Goal: Browse casually

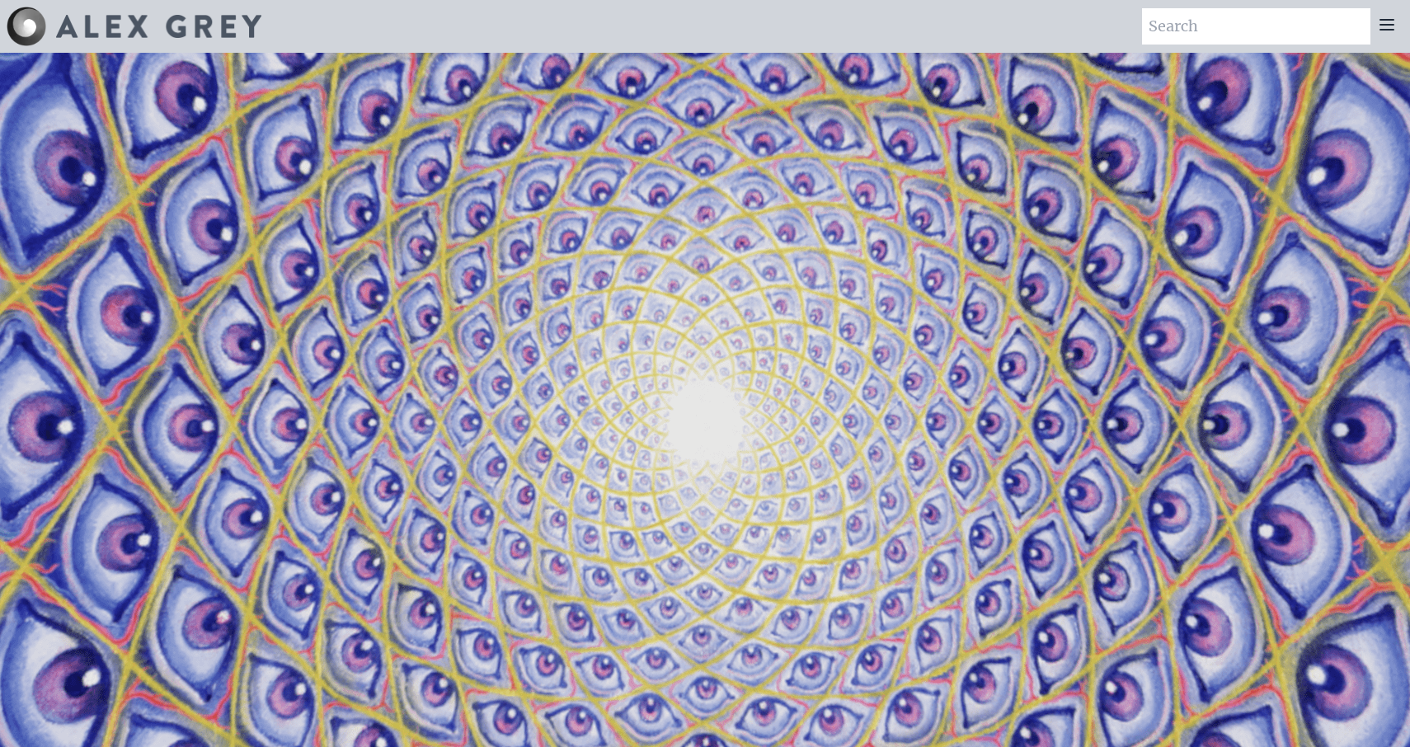
click at [1388, 24] on icon at bounding box center [1386, 25] width 13 height 10
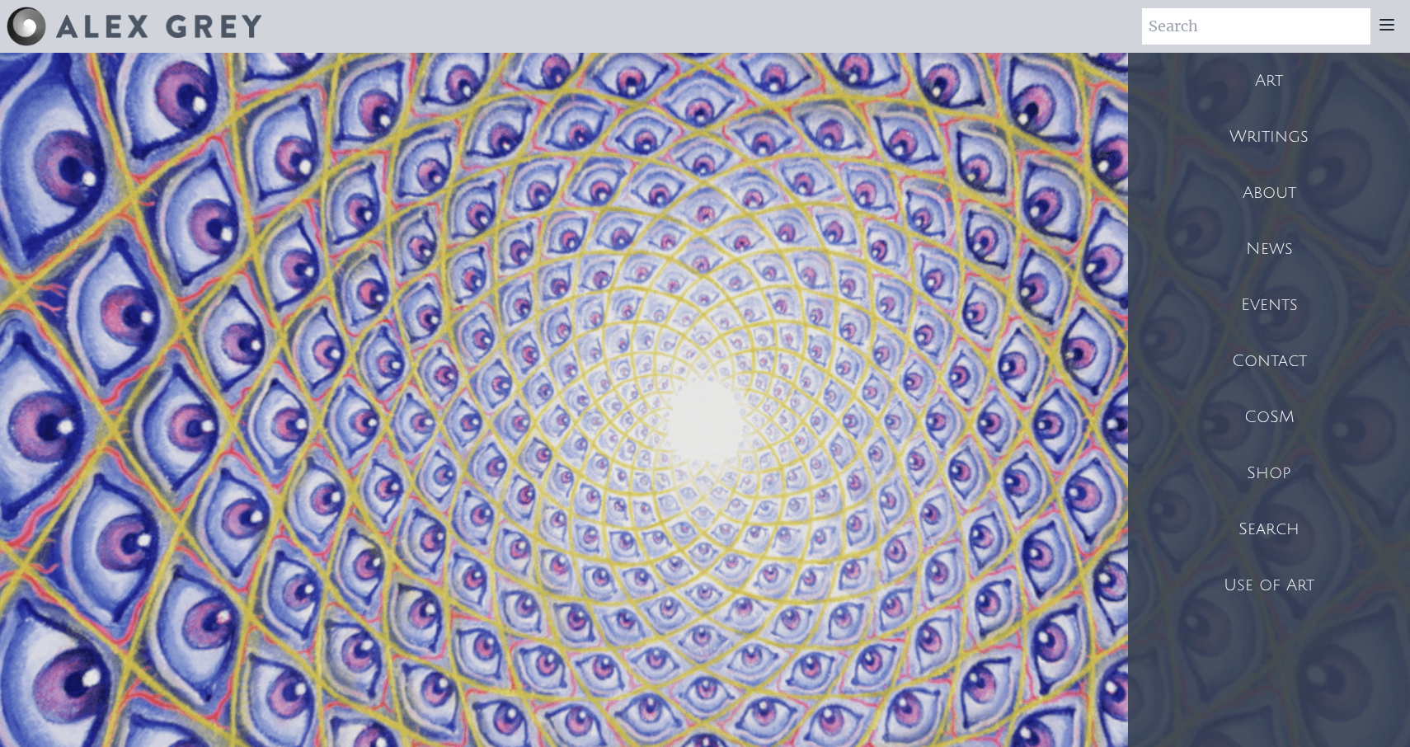
click at [1270, 56] on div "Art" at bounding box center [1269, 81] width 282 height 56
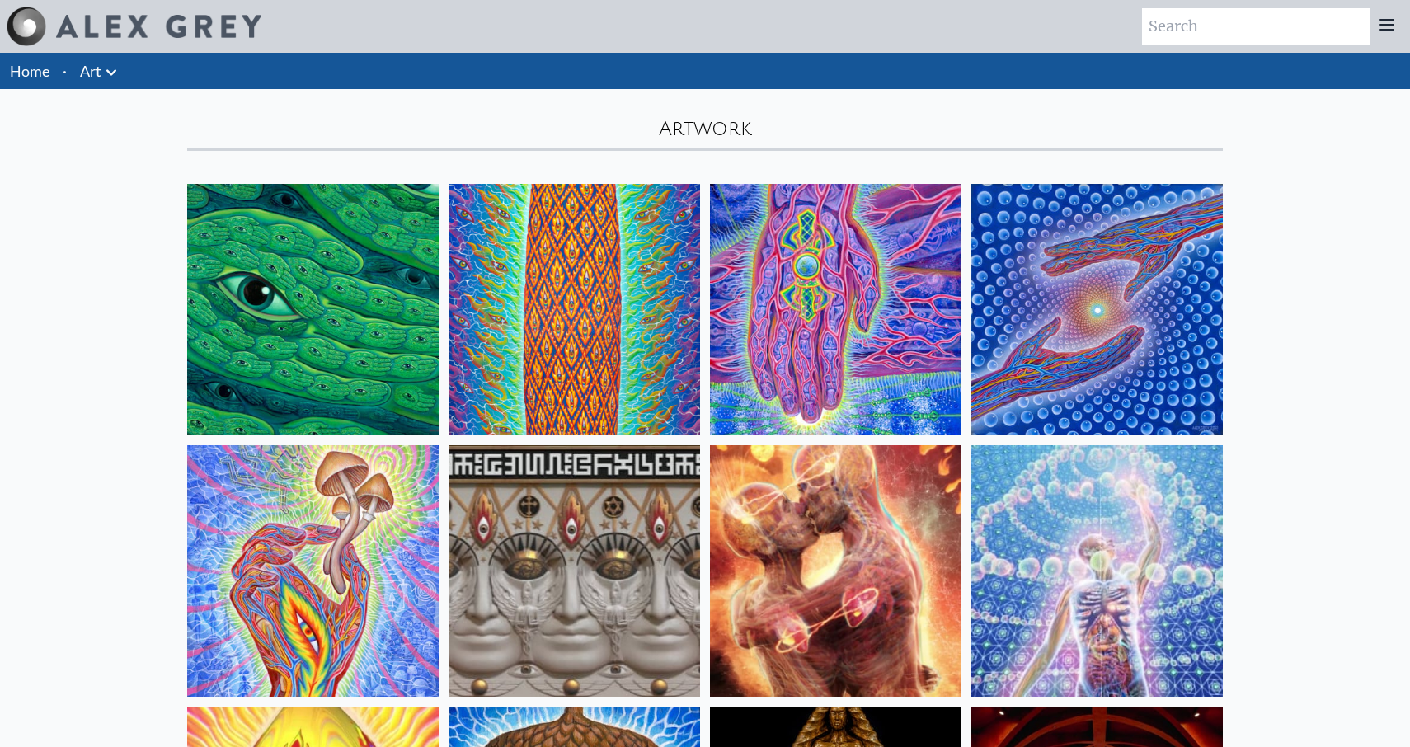
click at [334, 297] on img at bounding box center [312, 309] width 251 height 251
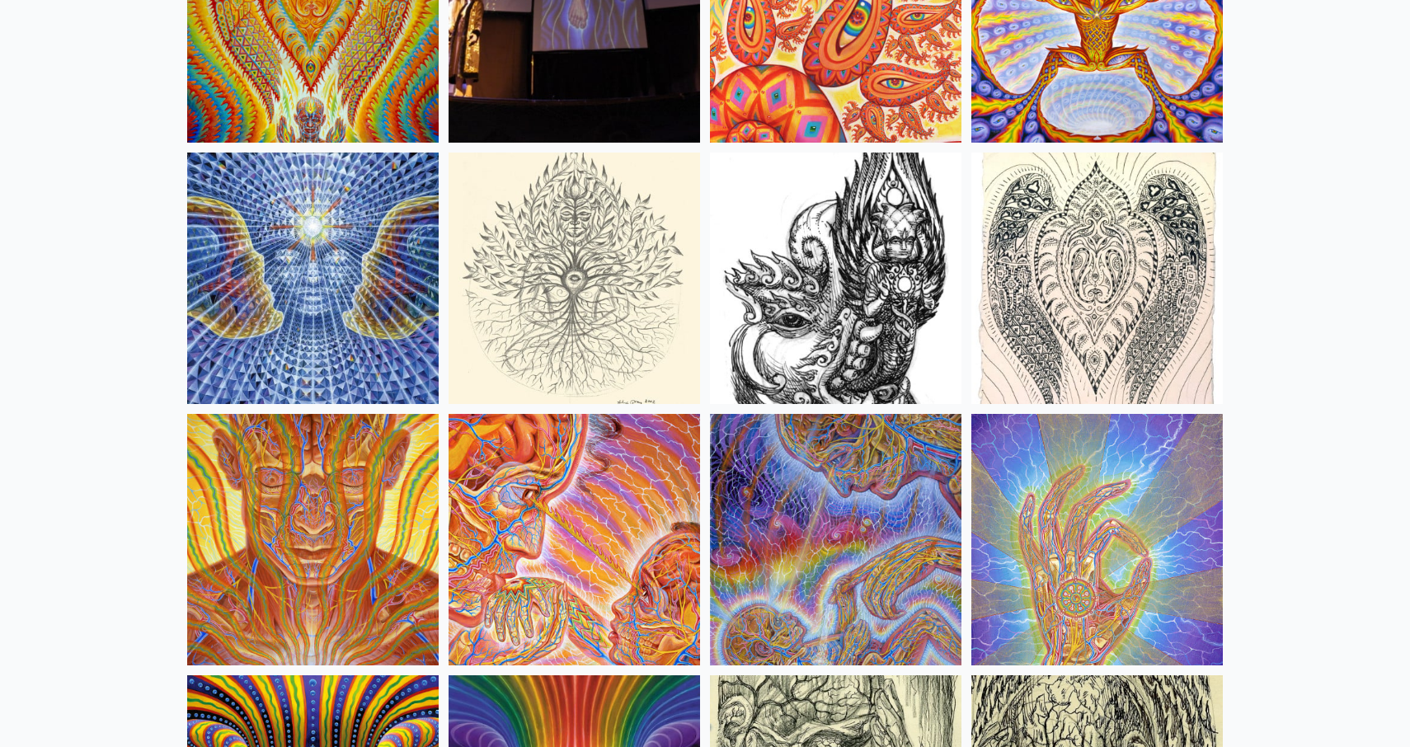
scroll to position [9178, 0]
click at [552, 350] on img at bounding box center [574, 278] width 251 height 251
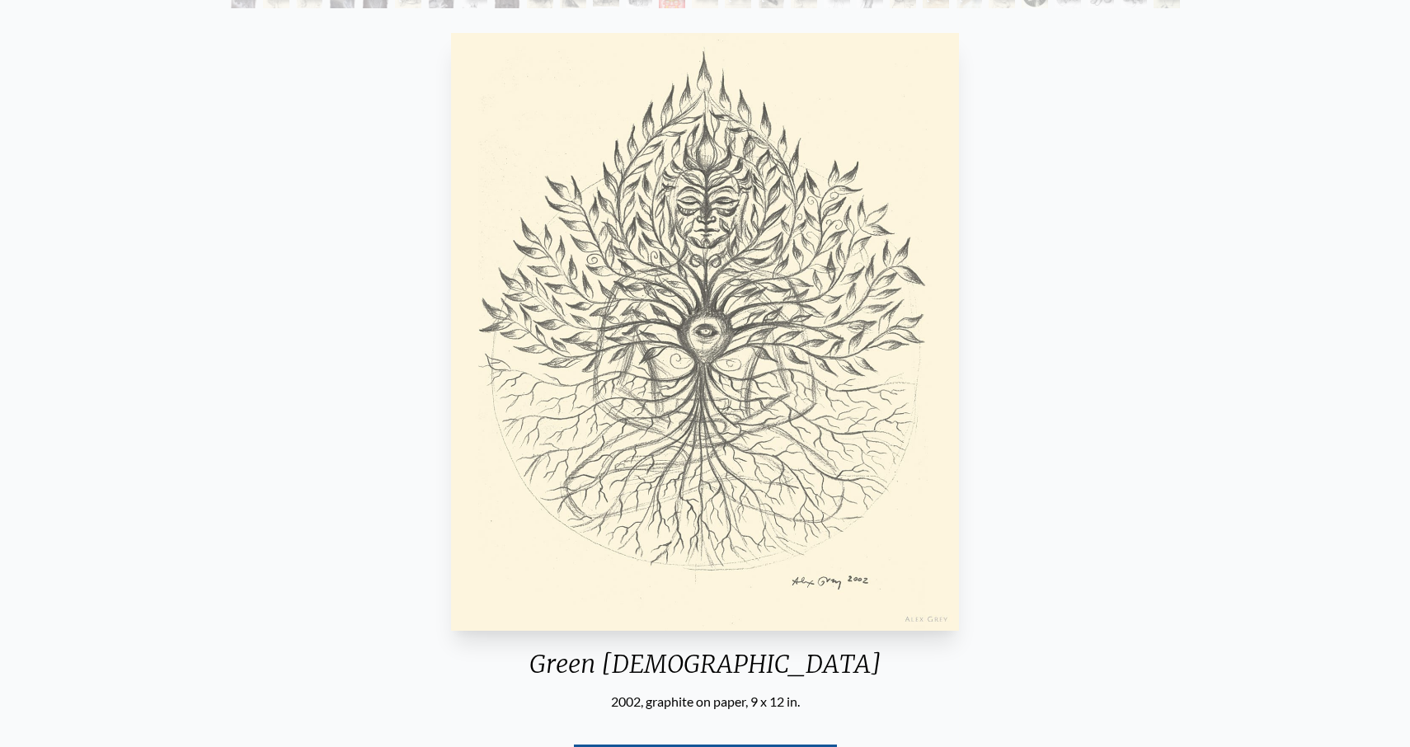
scroll to position [443, 0]
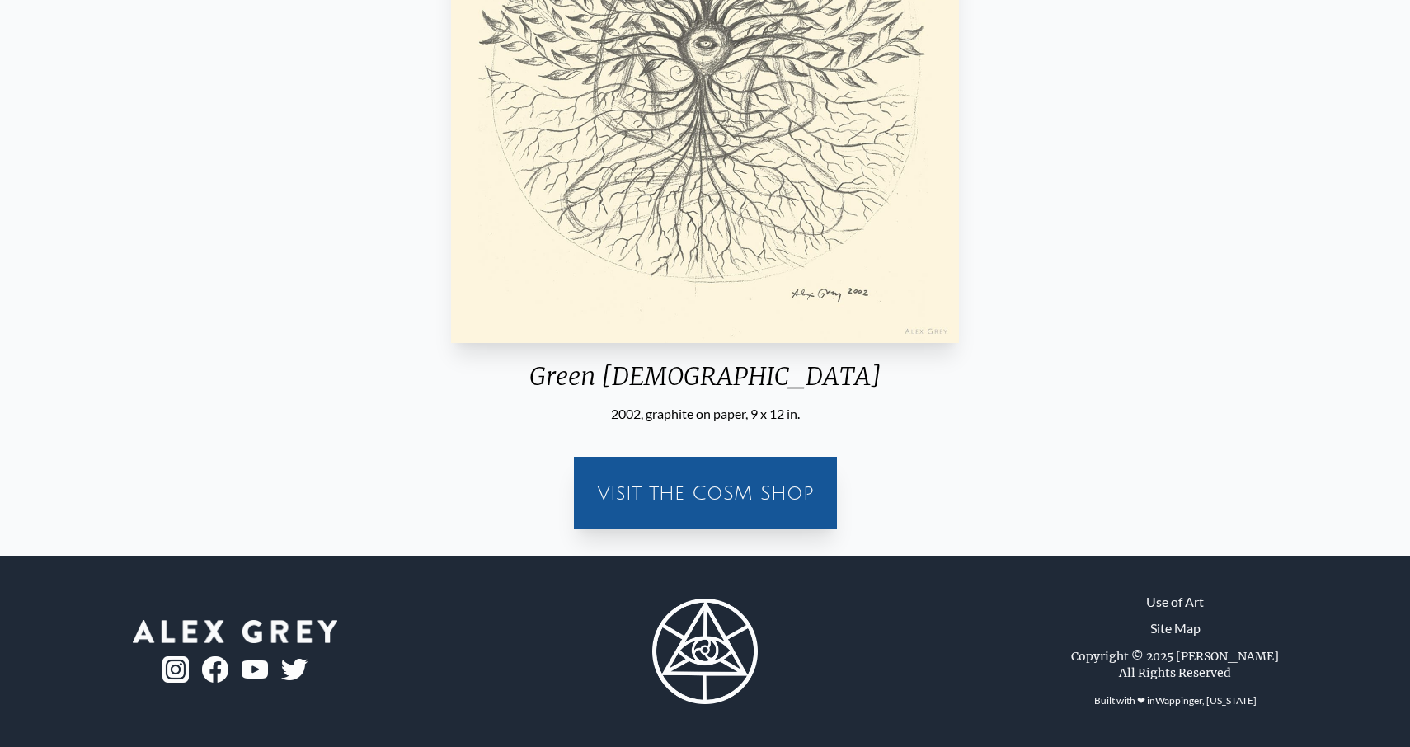
click at [674, 472] on div "Visit the CoSM Shop" at bounding box center [705, 493] width 243 height 53
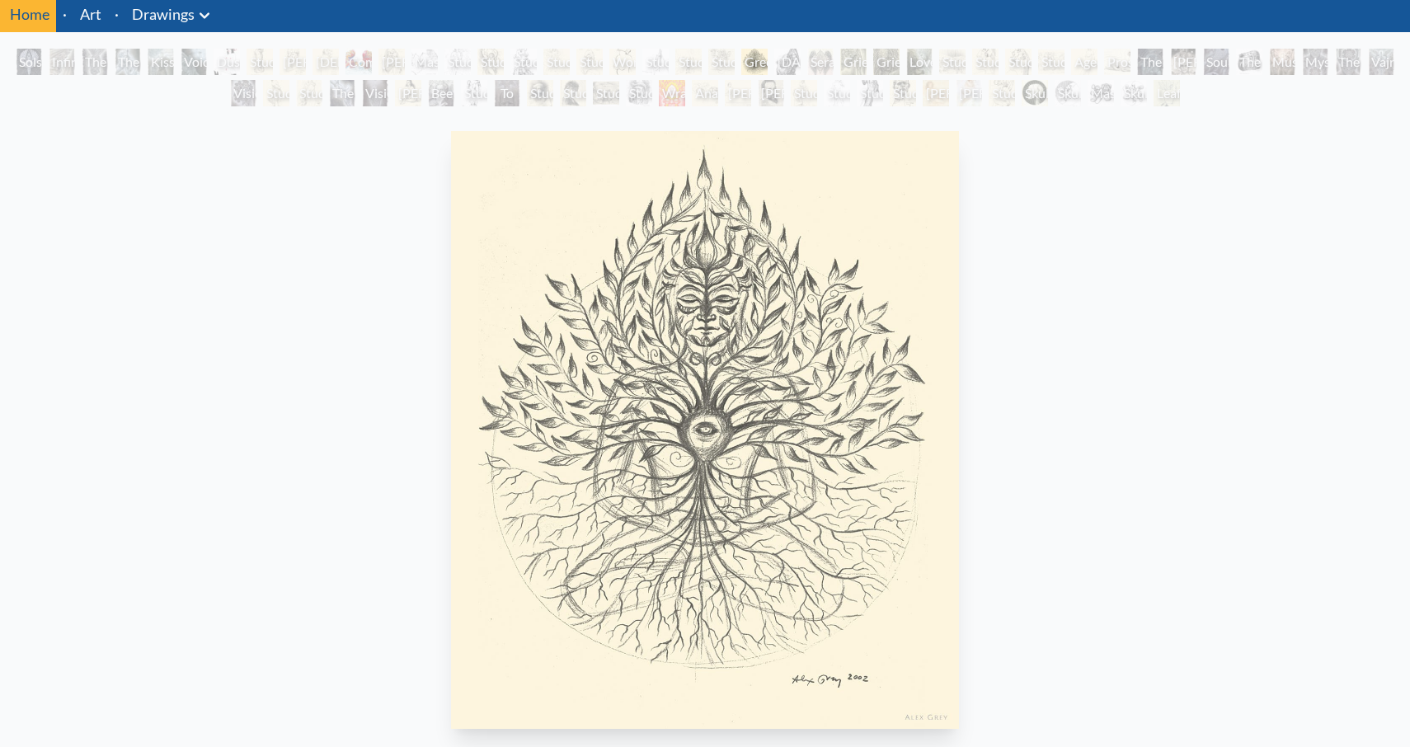
scroll to position [0, 0]
